Goal: Task Accomplishment & Management: Manage account settings

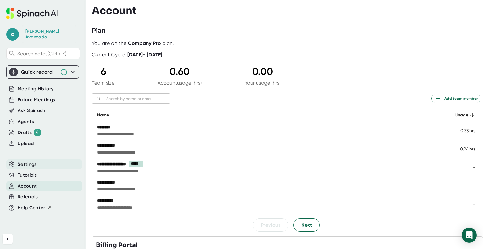
click at [35, 161] on span "Settings" at bounding box center [27, 164] width 19 height 7
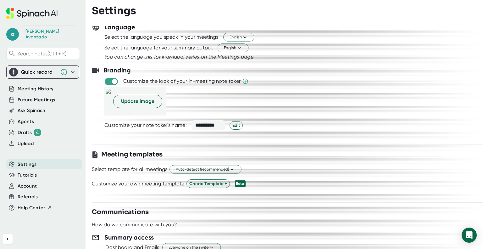
scroll to position [67, 0]
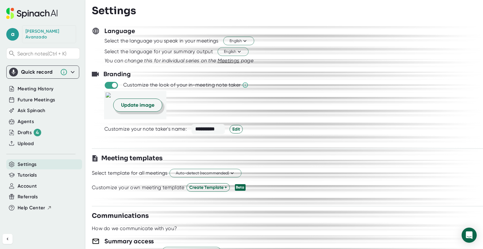
click at [154, 104] on span "Update image" at bounding box center [137, 105] width 33 height 8
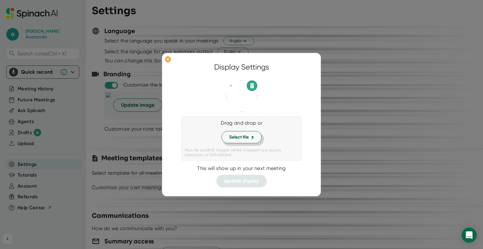
click at [235, 136] on span "Select file" at bounding box center [241, 137] width 25 height 7
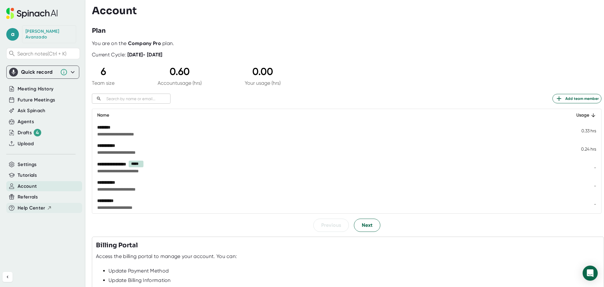
click at [34, 204] on span "Help Center" at bounding box center [32, 207] width 28 height 7
